Goal: Subscribe to service/newsletter

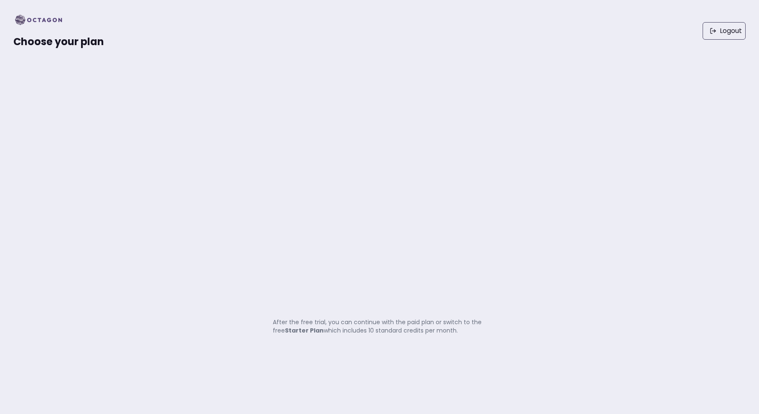
click at [44, 28] on div "Choose your plan" at bounding box center [58, 30] width 91 height 35
click at [44, 25] on img at bounding box center [41, 19] width 56 height 13
click at [44, 20] on img at bounding box center [41, 19] width 56 height 13
